Goal: Transaction & Acquisition: Download file/media

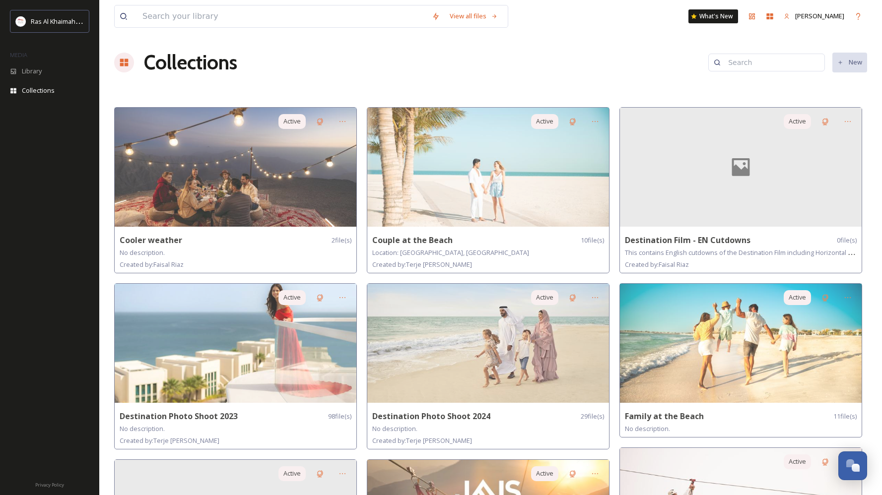
click at [612, 65] on div "Collections New" at bounding box center [490, 63] width 753 height 30
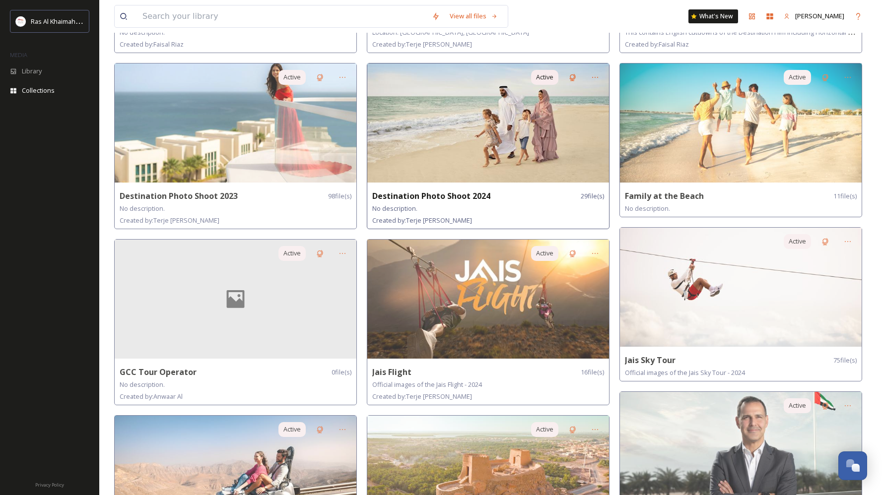
scroll to position [234, 0]
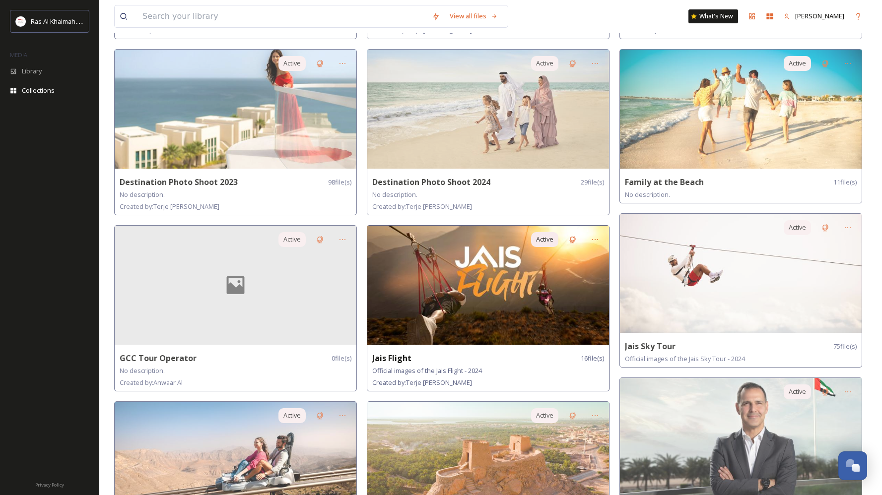
click at [504, 312] on img at bounding box center [488, 285] width 242 height 119
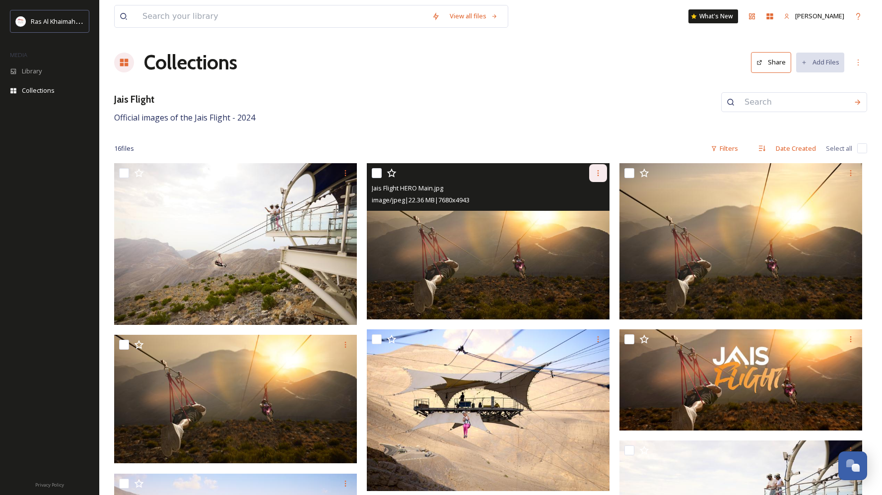
click at [604, 171] on div at bounding box center [598, 173] width 18 height 18
click at [599, 196] on div "View File" at bounding box center [586, 194] width 40 height 19
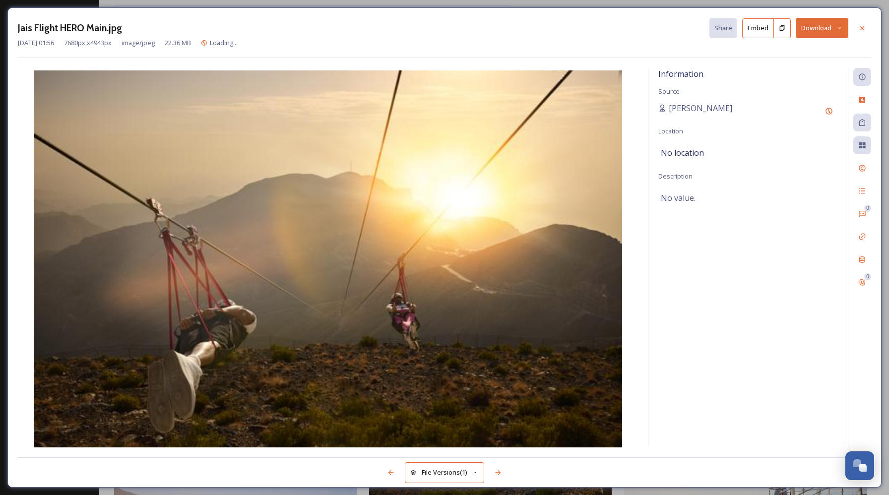
click at [818, 29] on button "Download" at bounding box center [822, 28] width 53 height 20
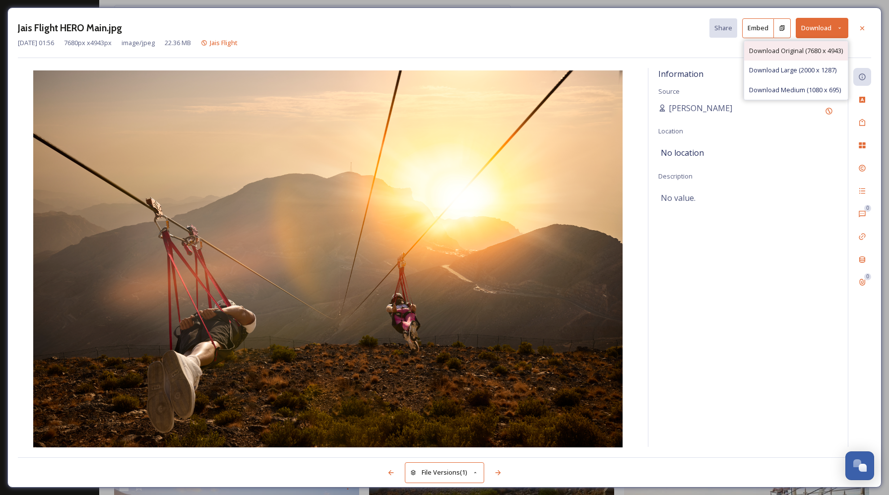
click at [804, 49] on span "Download Original (7680 x 4943)" at bounding box center [796, 50] width 94 height 9
click at [861, 29] on icon at bounding box center [862, 28] width 4 height 4
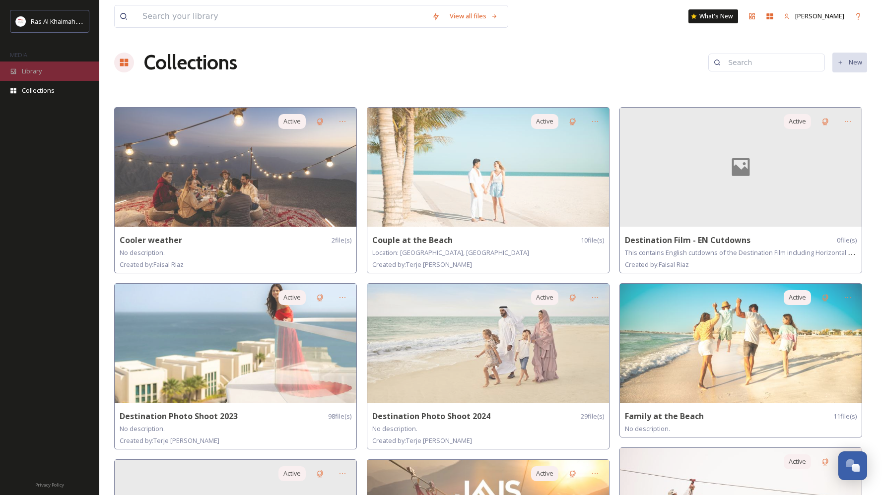
click at [16, 71] on icon at bounding box center [13, 71] width 7 height 7
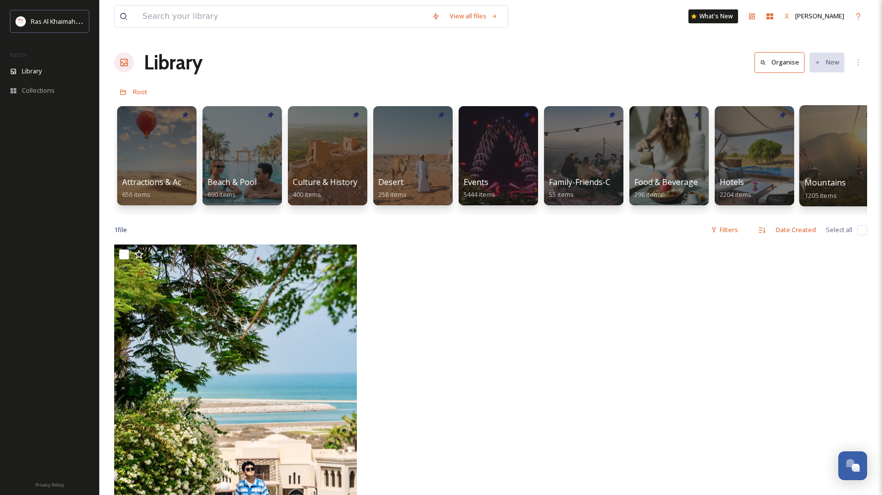
click at [854, 158] on div at bounding box center [839, 155] width 81 height 101
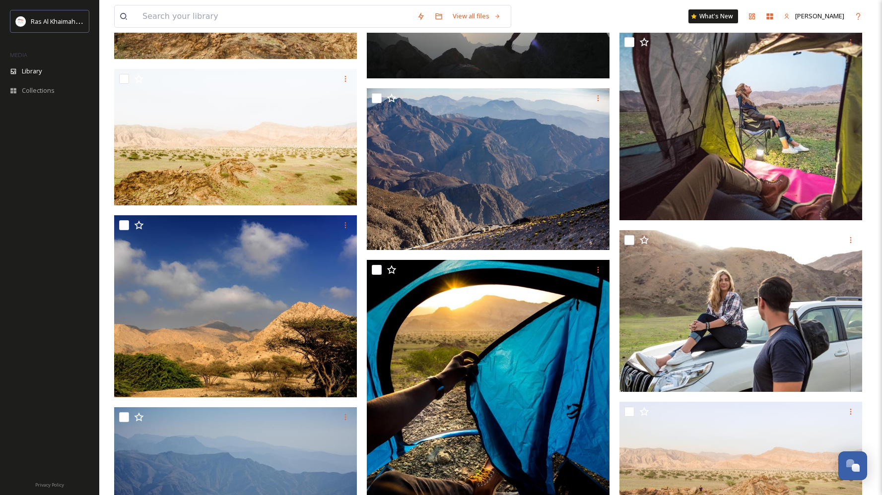
scroll to position [14467, 0]
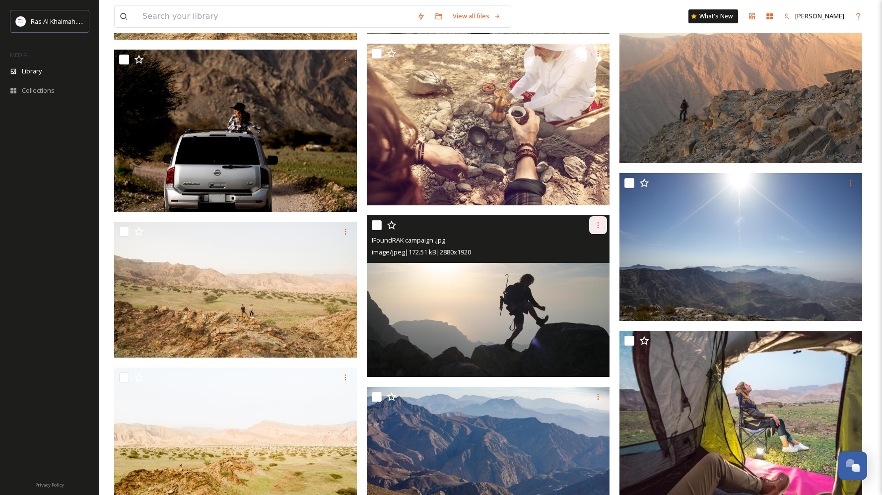
click at [598, 229] on icon at bounding box center [598, 225] width 8 height 8
click at [586, 271] on span "Download" at bounding box center [586, 266] width 30 height 9
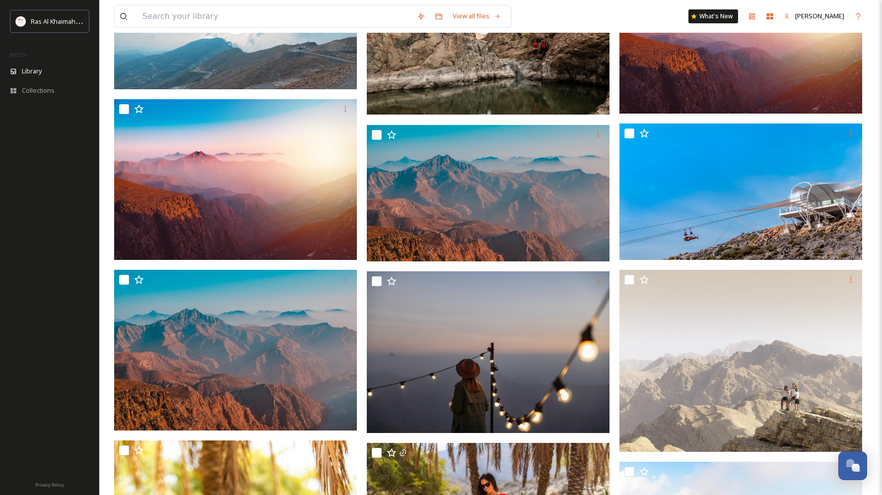
scroll to position [0, 0]
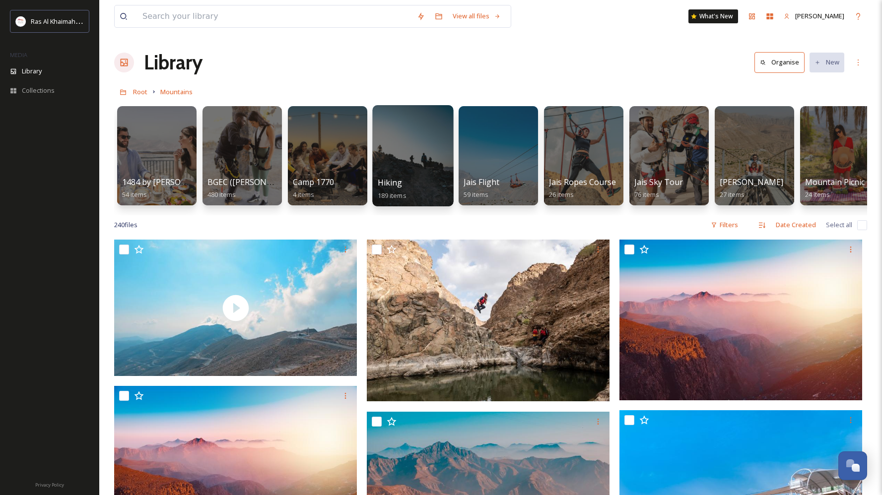
click at [392, 146] on div at bounding box center [412, 155] width 81 height 101
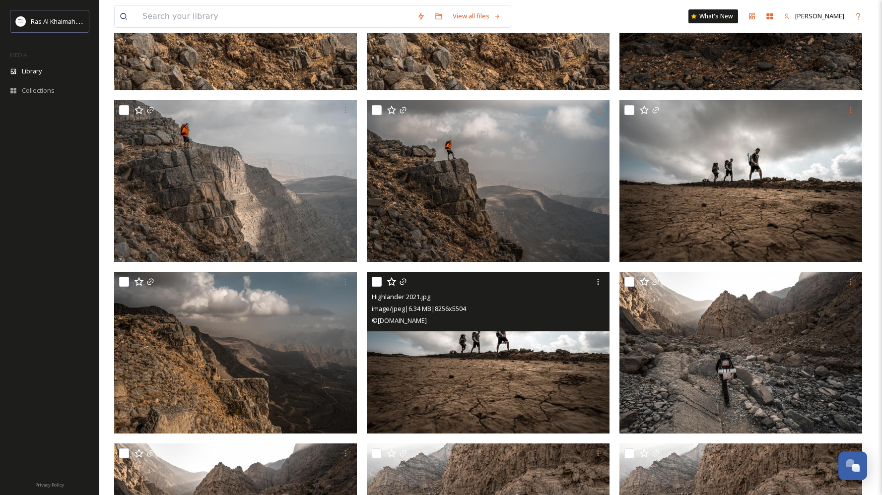
scroll to position [3052, 0]
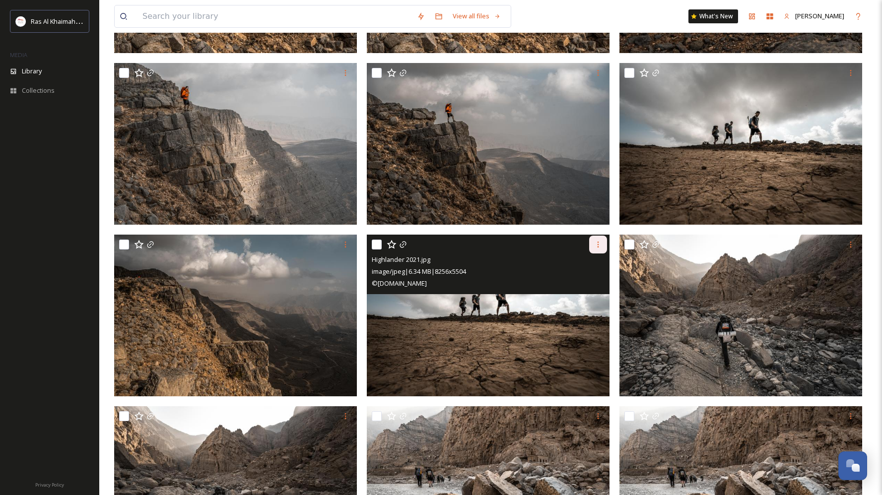
click at [597, 246] on icon at bounding box center [598, 245] width 8 height 8
click at [586, 287] on span "Download" at bounding box center [586, 285] width 30 height 9
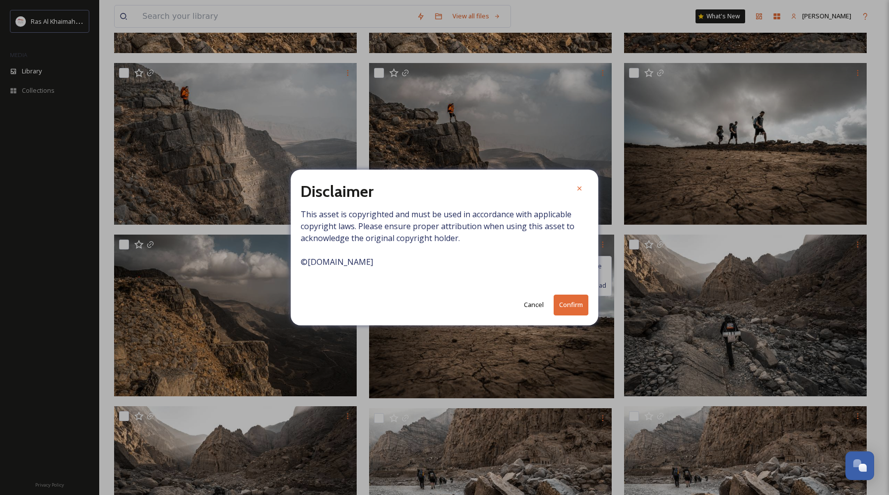
click at [586, 305] on button "Confirm" at bounding box center [571, 305] width 35 height 20
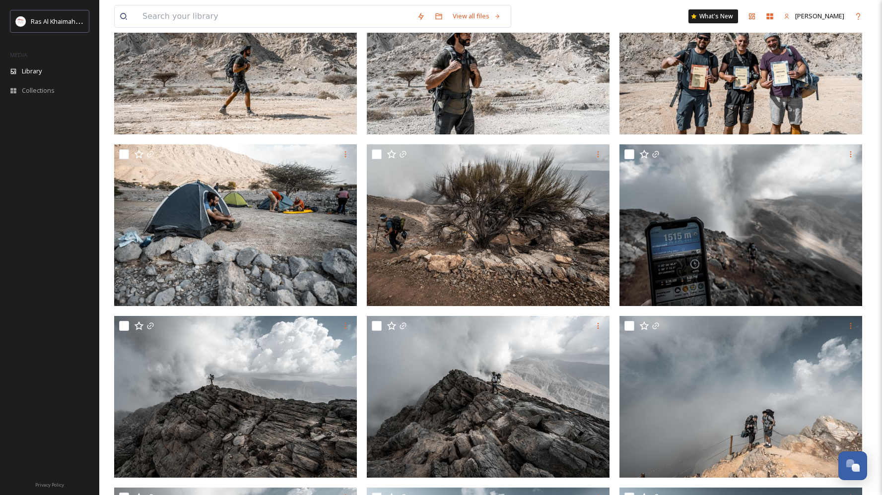
scroll to position [0, 0]
